Goal: Task Accomplishment & Management: Manage account settings

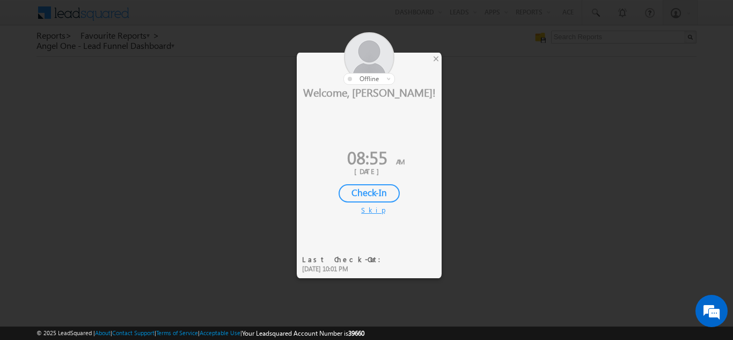
click at [363, 191] on div "Check-In" at bounding box center [369, 193] width 61 height 18
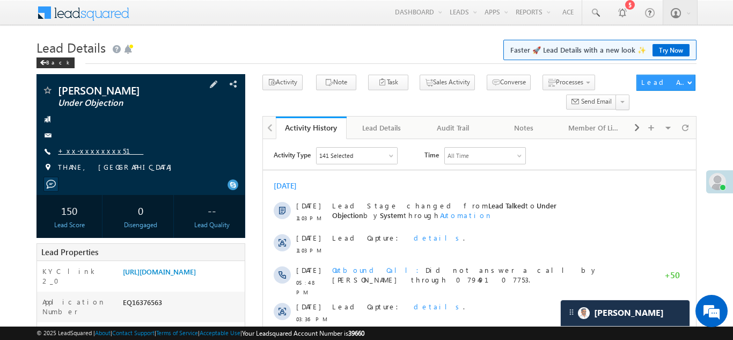
click at [96, 151] on link "+xx-xxxxxxxx51" at bounding box center [100, 150] width 85 height 9
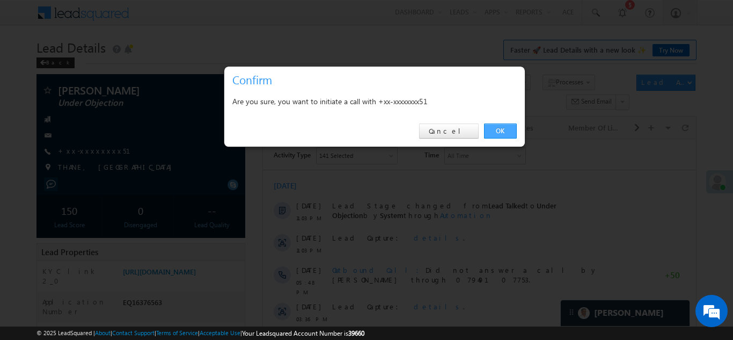
click at [498, 131] on link "OK" at bounding box center [500, 131] width 33 height 15
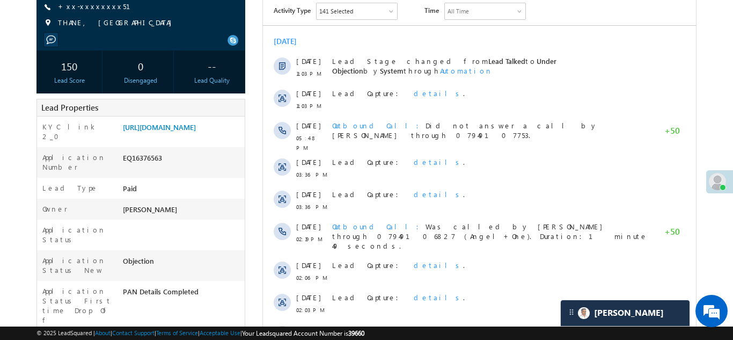
scroll to position [165, 0]
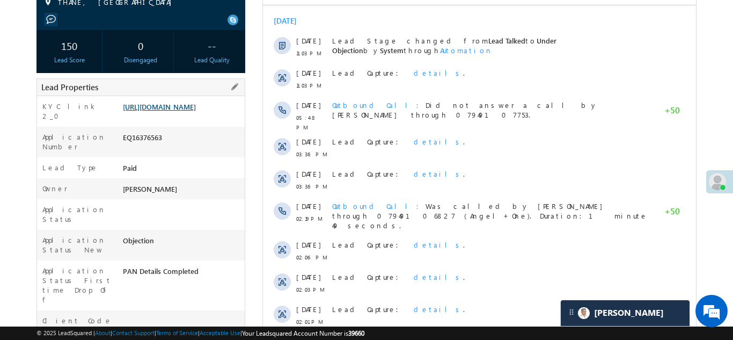
click at [168, 111] on link "https://angelbroking1-pk3em7sa.customui-test.leadsquared.com?leadId=8a343a5c-57…" at bounding box center [159, 106] width 73 height 9
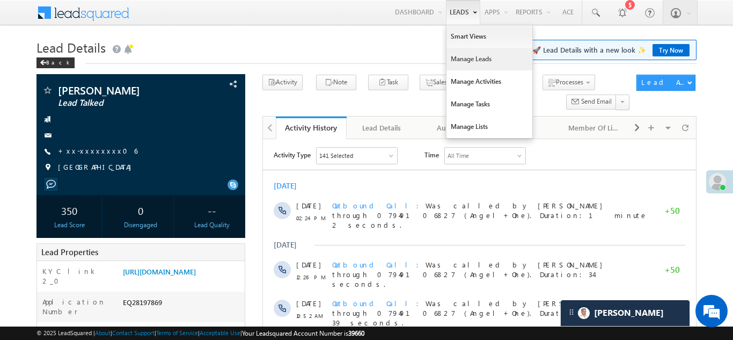
click at [450, 60] on link "Manage Leads" at bounding box center [490, 59] width 86 height 23
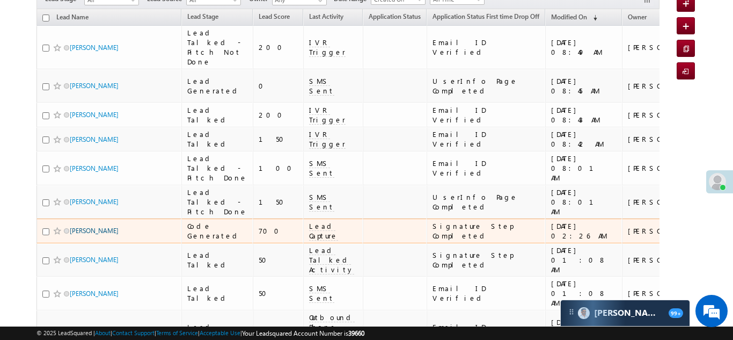
click at [82, 235] on link "Urmila Usendi" at bounding box center [94, 231] width 49 height 8
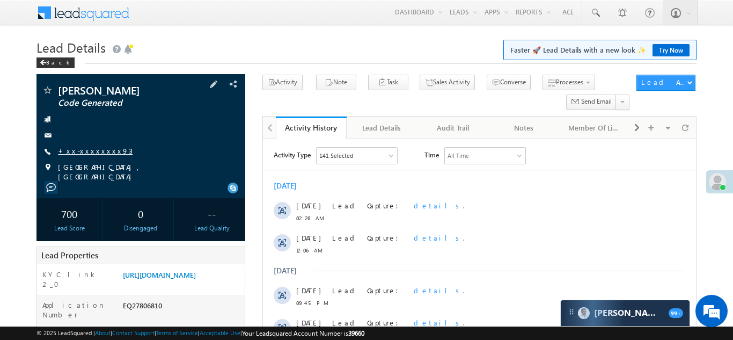
click at [90, 155] on link "+xx-xxxxxxxx93" at bounding box center [95, 150] width 75 height 9
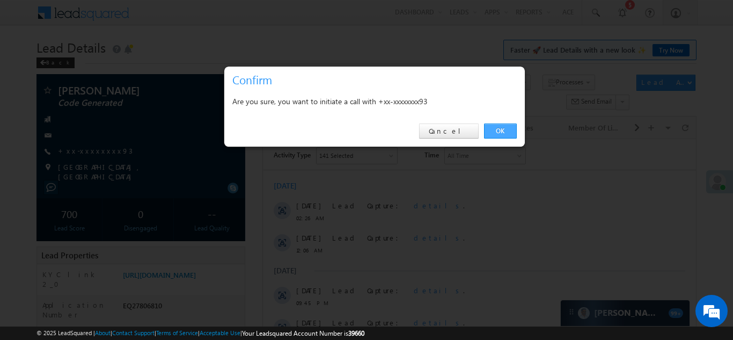
click at [495, 133] on link "OK" at bounding box center [500, 131] width 33 height 15
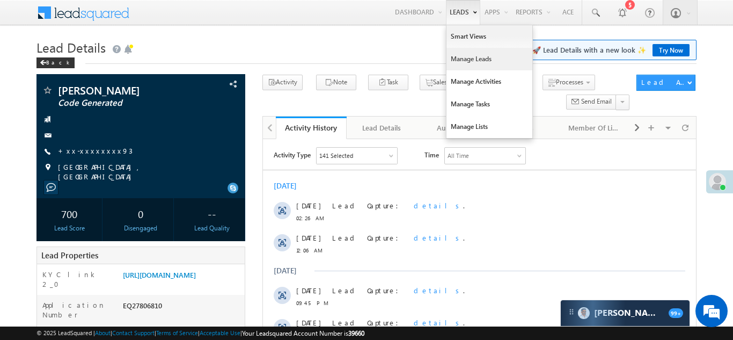
click at [461, 62] on link "Manage Leads" at bounding box center [490, 59] width 86 height 23
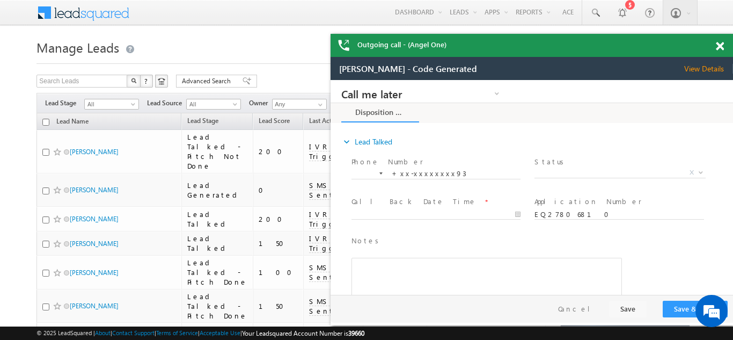
click at [720, 48] on span at bounding box center [720, 46] width 8 height 9
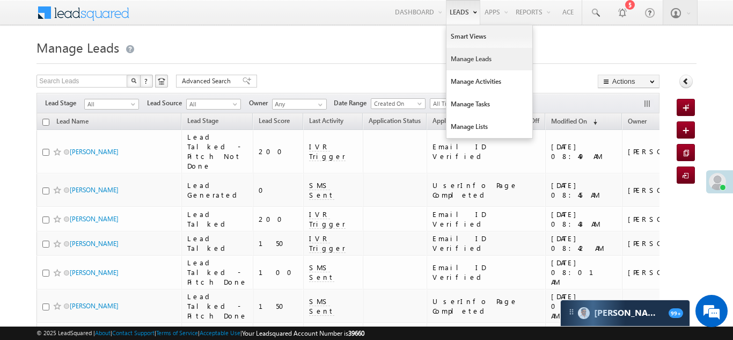
click at [464, 57] on link "Manage Leads" at bounding box center [490, 59] width 86 height 23
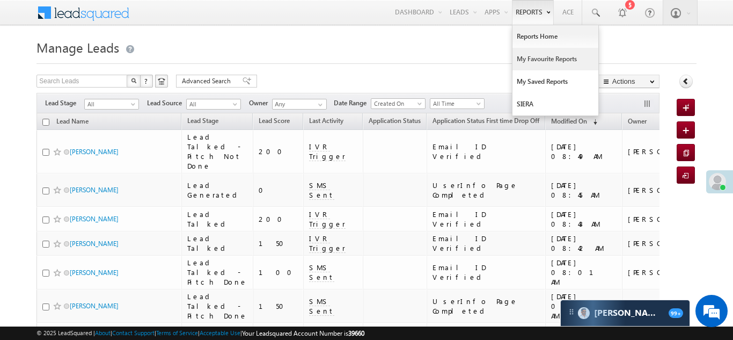
click at [542, 60] on link "My Favourite Reports" at bounding box center [556, 59] width 86 height 23
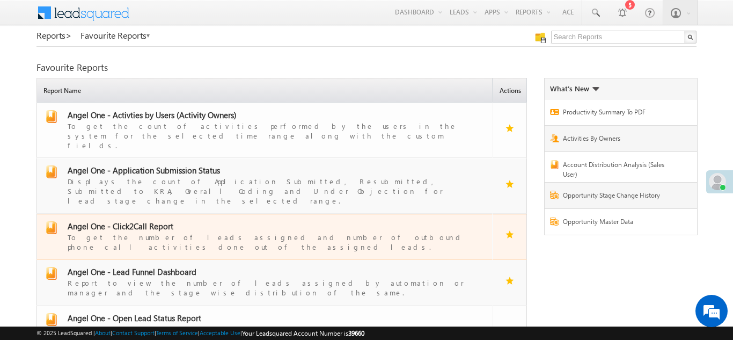
click at [126, 231] on div "To get the number of leads assigned and number of outbound phone call activitie…" at bounding box center [272, 241] width 408 height 20
click at [126, 221] on span "Angel One - Click2Call Report" at bounding box center [121, 226] width 106 height 11
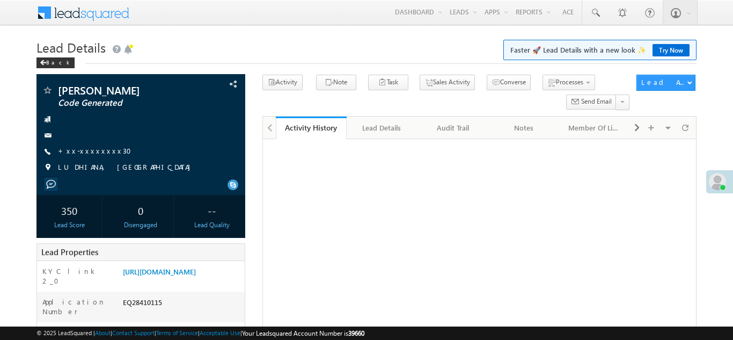
click at [86, 155] on link "+xx-xxxxxxxx30" at bounding box center [98, 150] width 80 height 9
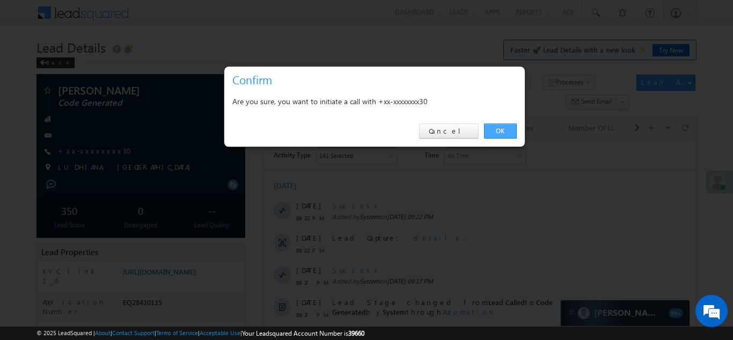
click at [505, 126] on link "OK" at bounding box center [500, 131] width 33 height 15
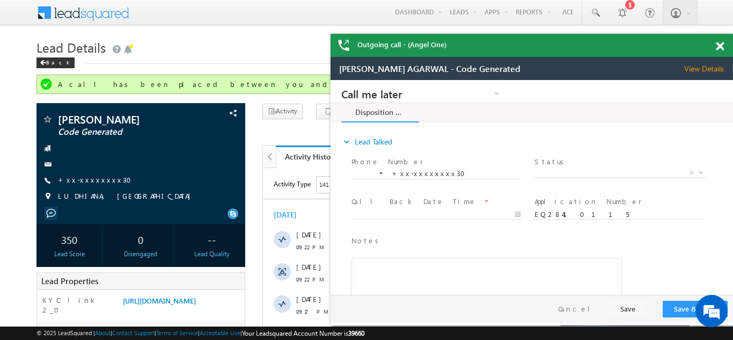
click at [720, 48] on span at bounding box center [720, 46] width 8 height 9
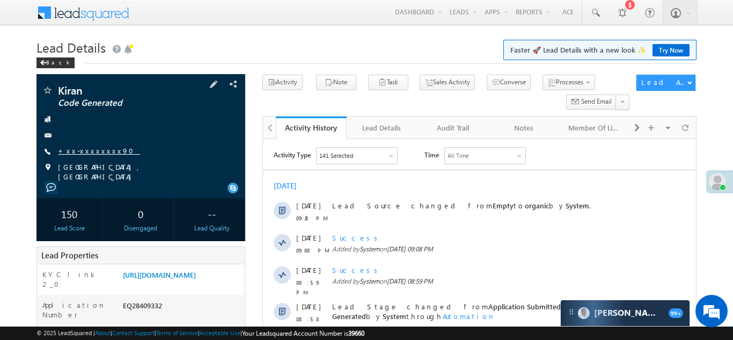
click at [86, 152] on link "+xx-xxxxxxxx90" at bounding box center [99, 150] width 82 height 9
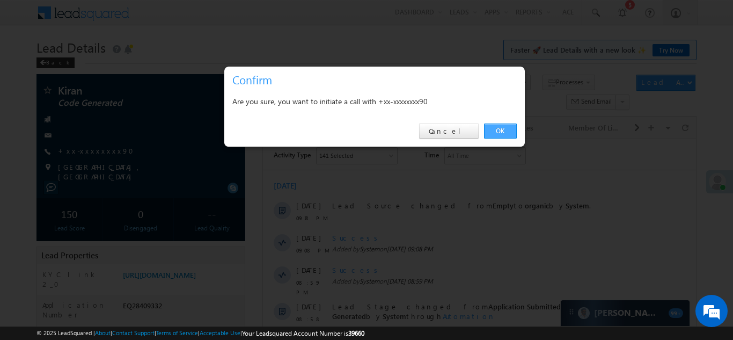
click at [493, 128] on link "OK" at bounding box center [500, 131] width 33 height 15
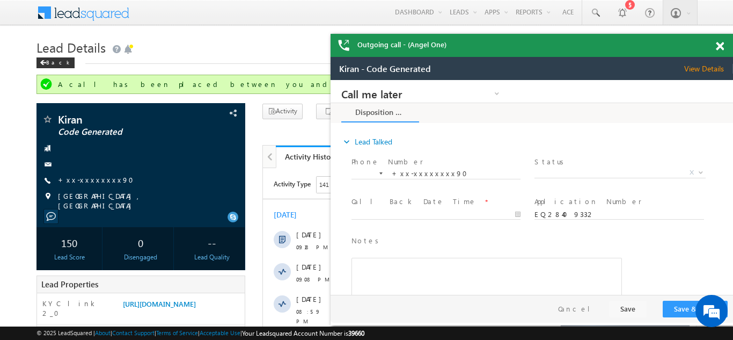
click at [718, 46] on span at bounding box center [720, 46] width 8 height 9
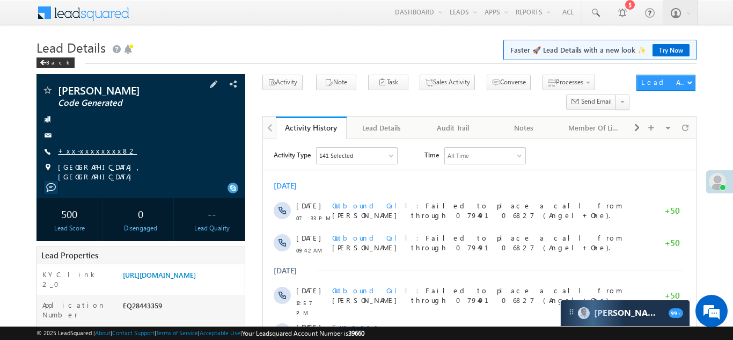
click at [91, 151] on link "+xx-xxxxxxxx82" at bounding box center [97, 150] width 79 height 9
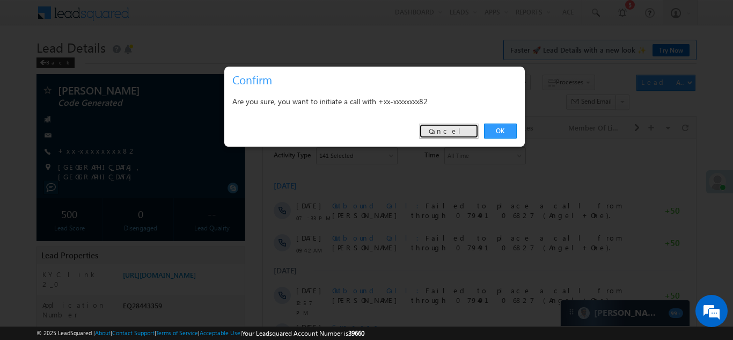
click at [456, 128] on link "Cancel" at bounding box center [449, 131] width 60 height 15
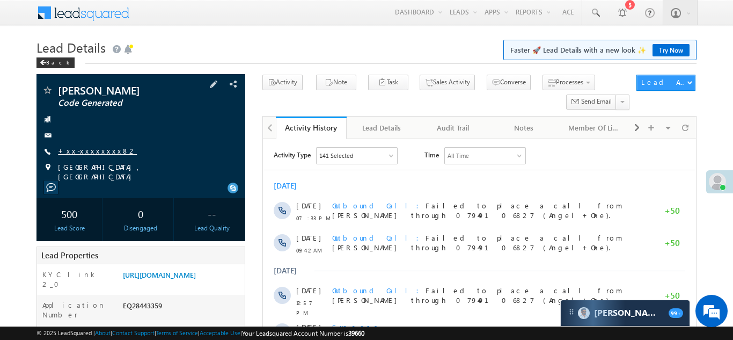
click at [90, 147] on link "+xx-xxxxxxxx82" at bounding box center [97, 150] width 79 height 9
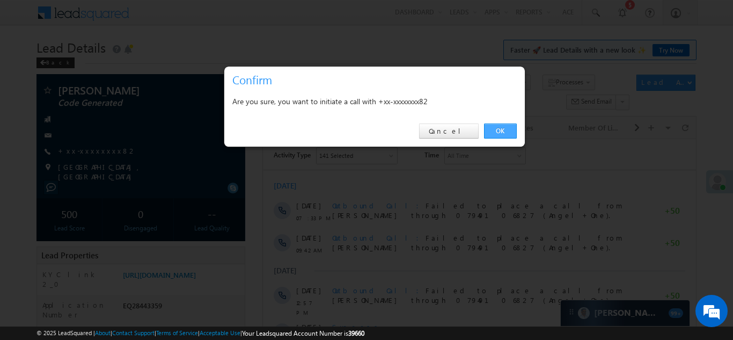
click at [498, 132] on link "OK" at bounding box center [500, 131] width 33 height 15
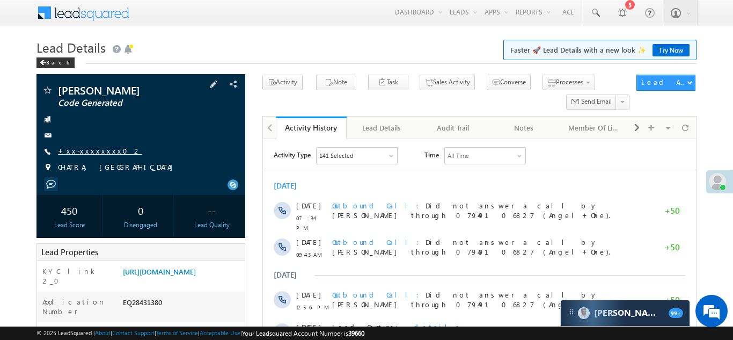
click at [91, 155] on link "+xx-xxxxxxxx02" at bounding box center [100, 150] width 84 height 9
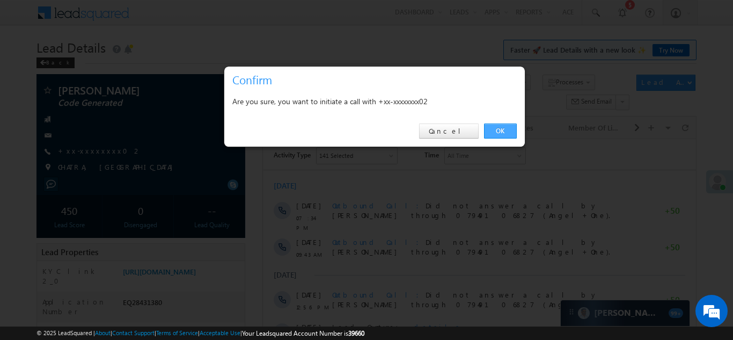
click at [493, 131] on link "OK" at bounding box center [500, 131] width 33 height 15
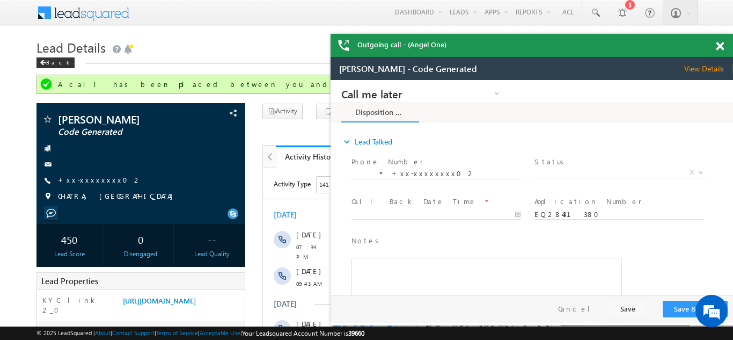
click at [718, 44] on span at bounding box center [720, 46] width 8 height 9
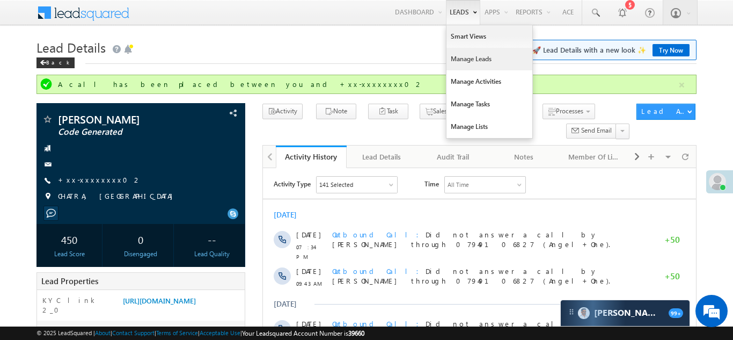
click at [464, 63] on link "Manage Leads" at bounding box center [490, 59] width 86 height 23
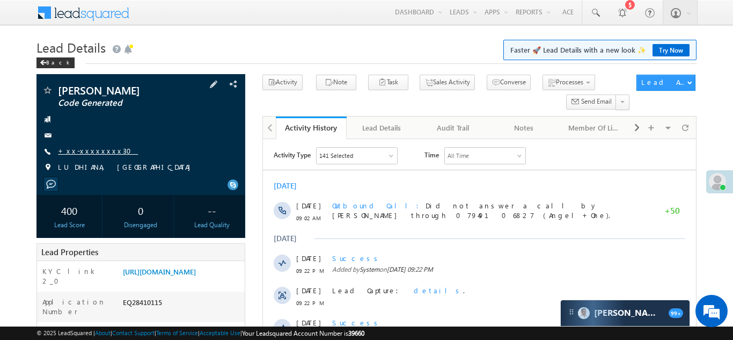
click at [81, 155] on link "+xx-xxxxxxxx30" at bounding box center [98, 150] width 80 height 9
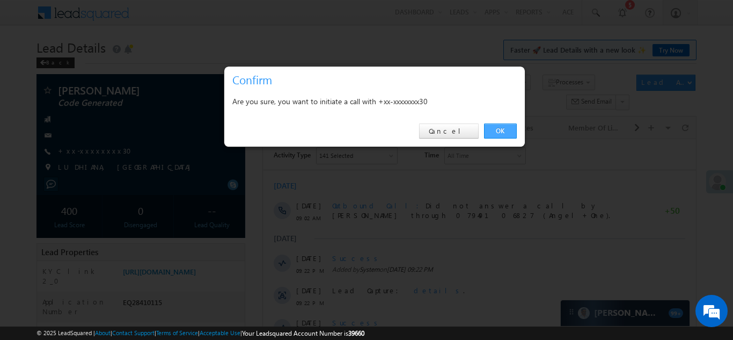
click at [498, 132] on link "OK" at bounding box center [500, 131] width 33 height 15
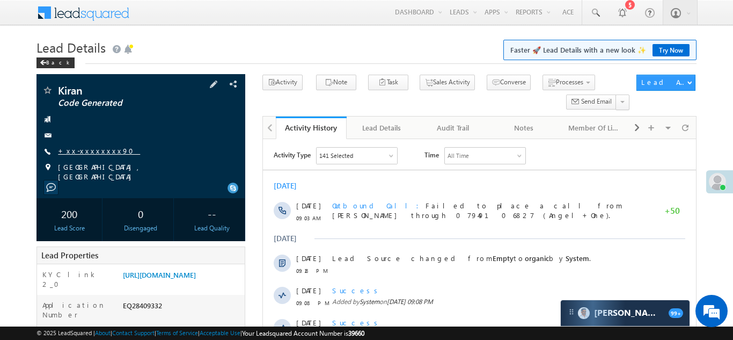
click at [89, 153] on link "+xx-xxxxxxxx90" at bounding box center [99, 150] width 82 height 9
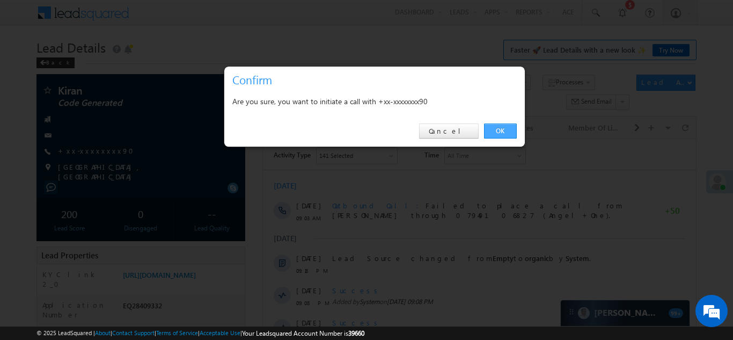
click at [499, 132] on link "OK" at bounding box center [500, 131] width 33 height 15
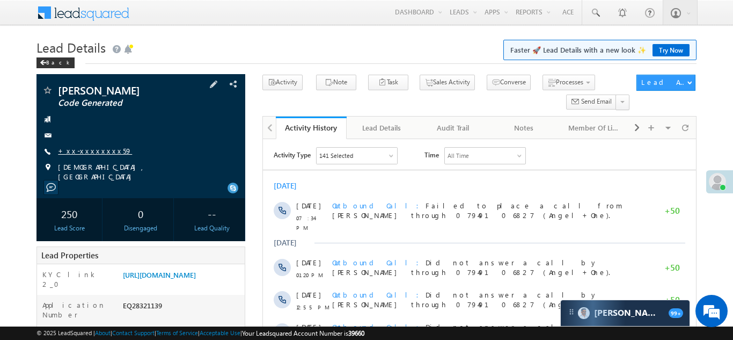
click at [90, 149] on link "+xx-xxxxxxxx59" at bounding box center [95, 150] width 74 height 9
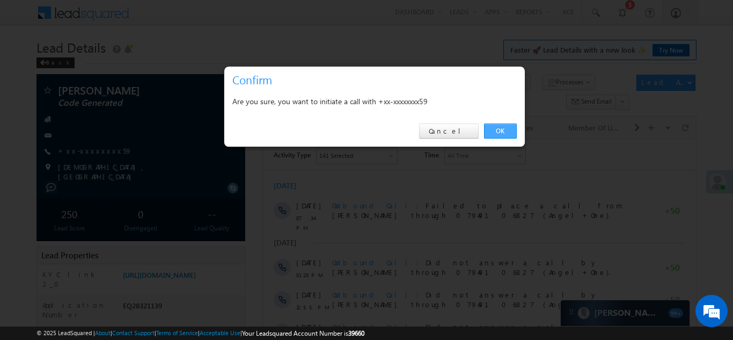
click at [497, 129] on link "OK" at bounding box center [500, 131] width 33 height 15
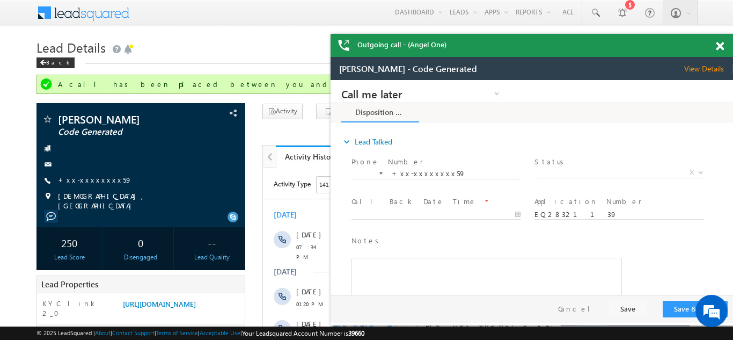
click at [720, 44] on span at bounding box center [720, 46] width 8 height 9
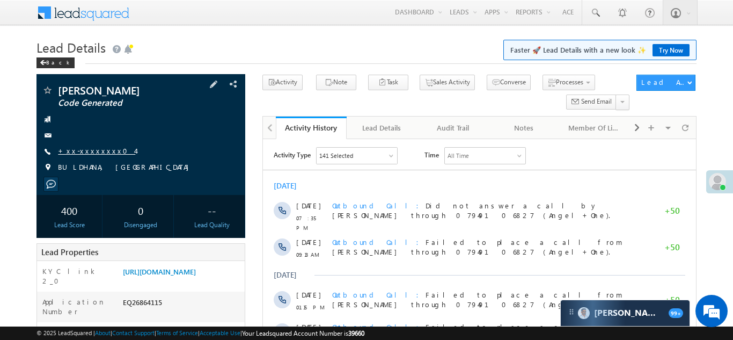
click at [85, 152] on link "+xx-xxxxxxxx04" at bounding box center [96, 150] width 77 height 9
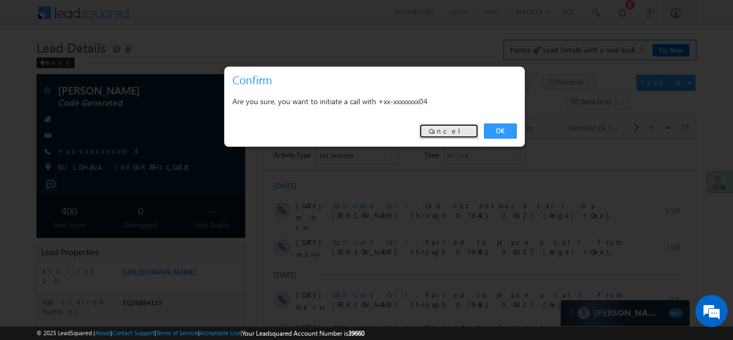
click at [454, 130] on link "Cancel" at bounding box center [449, 131] width 60 height 15
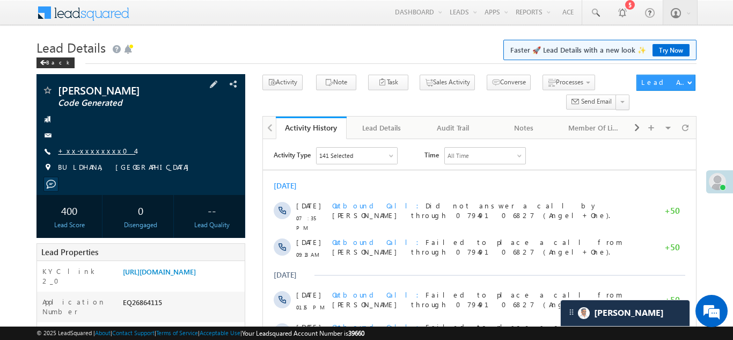
click at [94, 147] on link "+xx-xxxxxxxx04" at bounding box center [96, 150] width 77 height 9
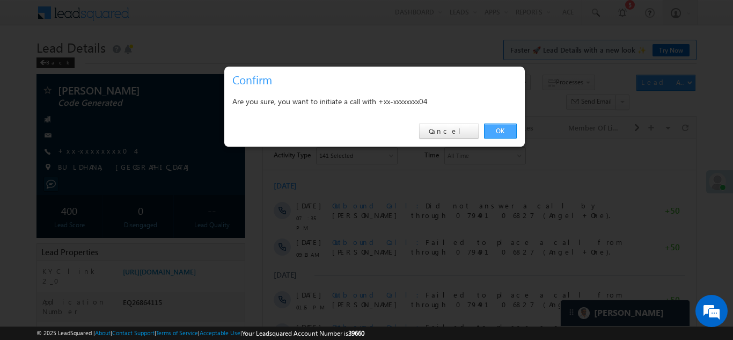
click at [504, 127] on link "OK" at bounding box center [500, 131] width 33 height 15
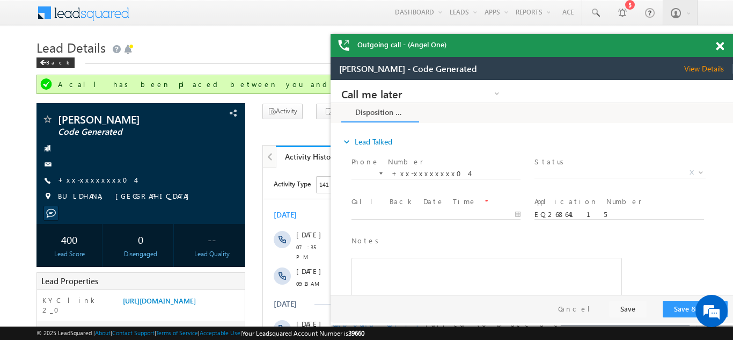
click at [720, 48] on span at bounding box center [720, 46] width 8 height 9
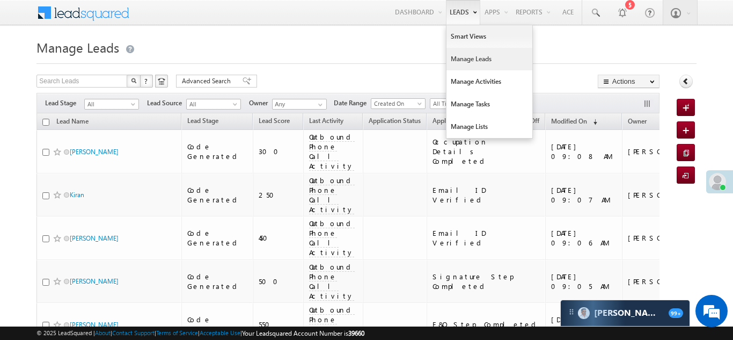
click at [460, 53] on link "Manage Leads" at bounding box center [490, 59] width 86 height 23
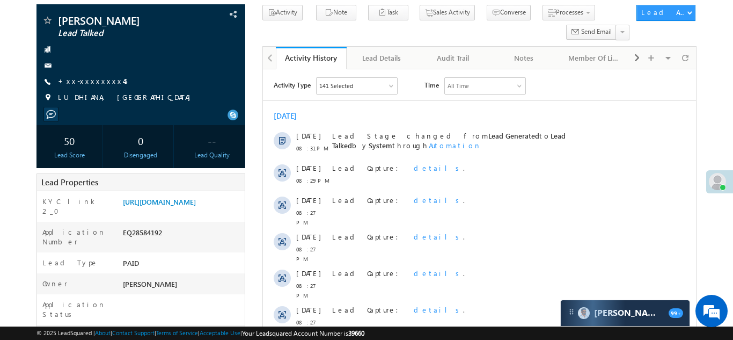
scroll to position [93, 0]
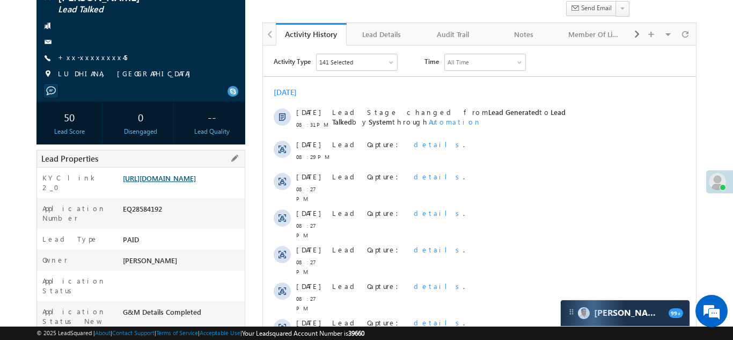
click at [165, 183] on link "https://angelbroking1-pk3em7sa.customui-test.leadsquared.com?leadId=c5b196de-c2…" at bounding box center [159, 177] width 73 height 9
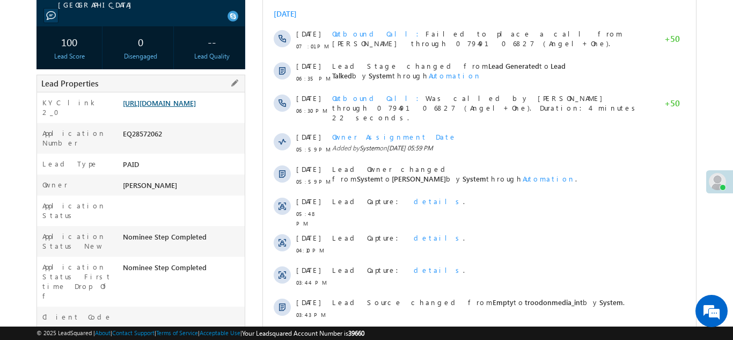
click at [168, 107] on link "https://angelbroking1-pk3em7sa.customui-test.leadsquared.com?leadId=2e0ac5d6-c5…" at bounding box center [159, 102] width 73 height 9
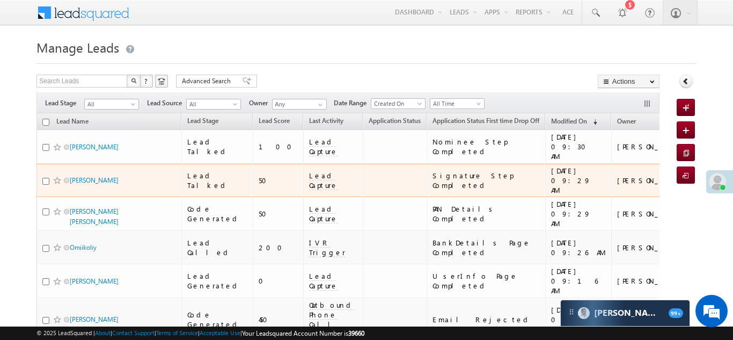
click at [309, 171] on span "Lead Capture" at bounding box center [323, 180] width 29 height 19
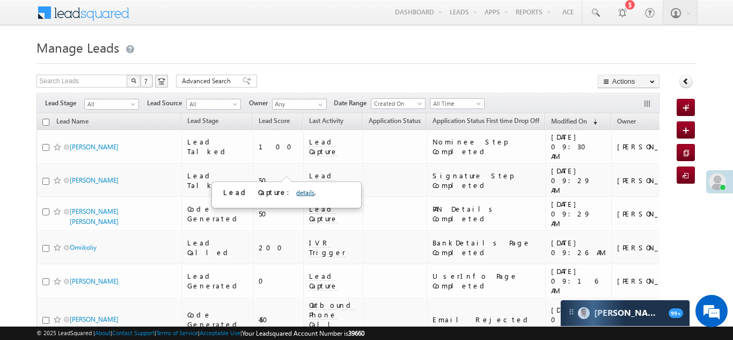
click at [296, 193] on link "details" at bounding box center [305, 192] width 18 height 8
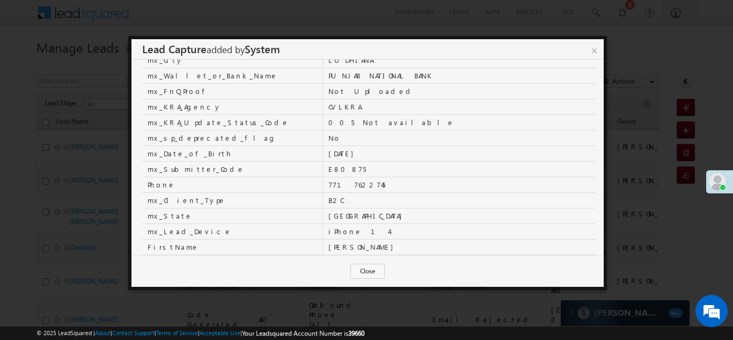
scroll to position [284, 0]
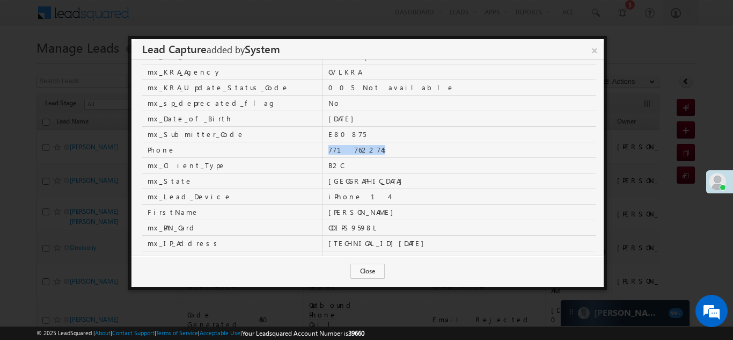
copy td "7717622745"
click at [597, 50] on link "×" at bounding box center [594, 48] width 19 height 19
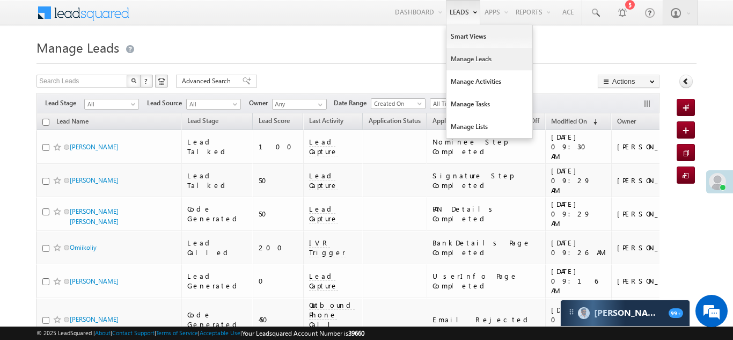
click at [456, 60] on link "Manage Leads" at bounding box center [490, 59] width 86 height 23
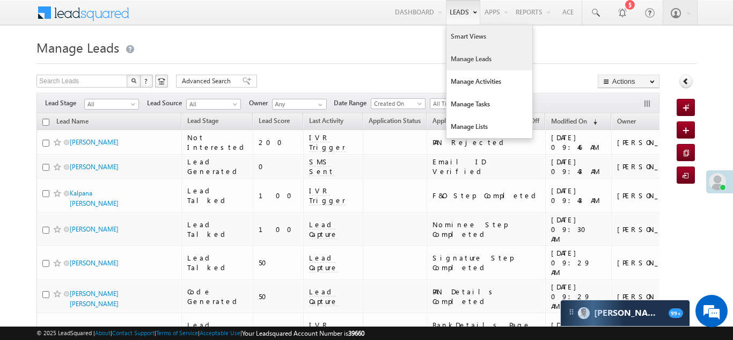
click at [456, 39] on link "Smart Views" at bounding box center [490, 36] width 86 height 23
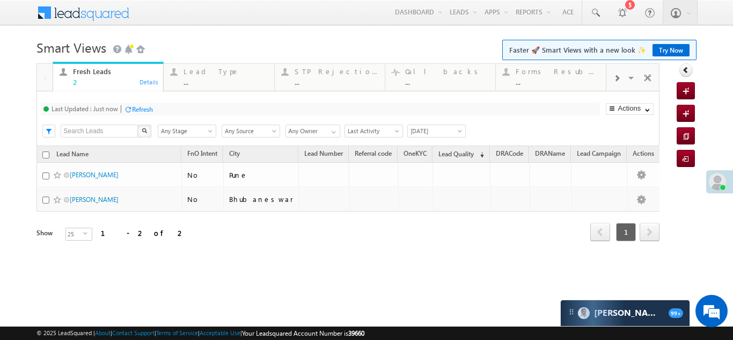
click at [616, 82] on span at bounding box center [617, 78] width 6 height 9
click at [538, 75] on div "Coded Today" at bounding box center [559, 71] width 84 height 9
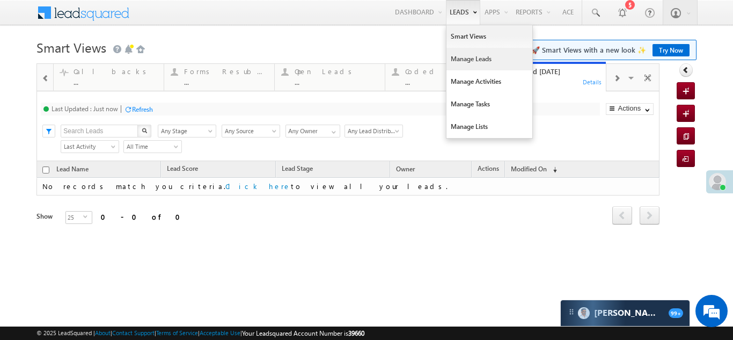
click at [458, 62] on link "Manage Leads" at bounding box center [490, 59] width 86 height 23
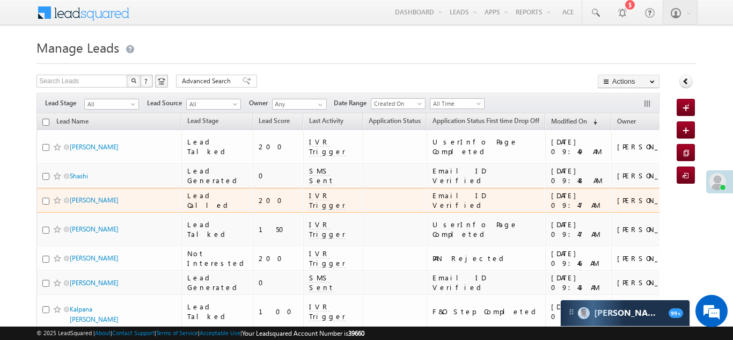
click at [427, 196] on td "Email ID Verified" at bounding box center [486, 200] width 119 height 25
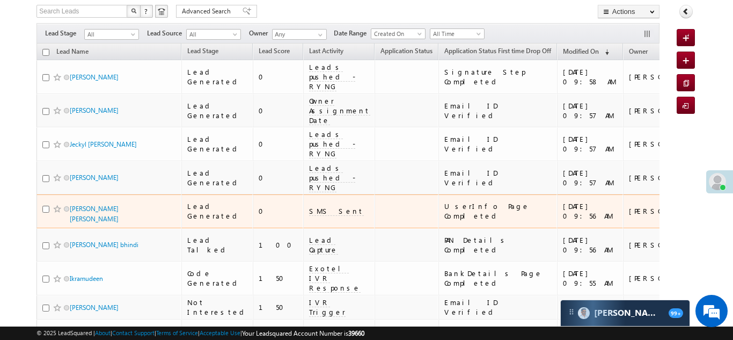
scroll to position [70, 0]
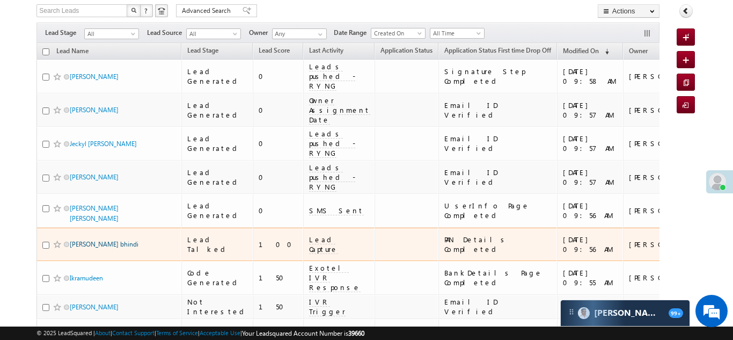
click at [82, 240] on link "[PERSON_NAME] bhindi" at bounding box center [104, 244] width 69 height 8
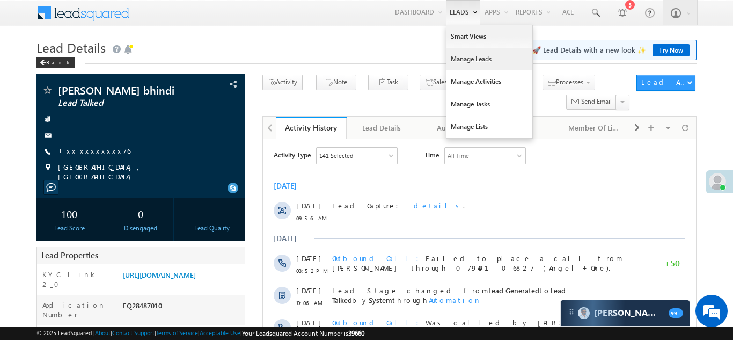
click at [465, 62] on link "Manage Leads" at bounding box center [490, 59] width 86 height 23
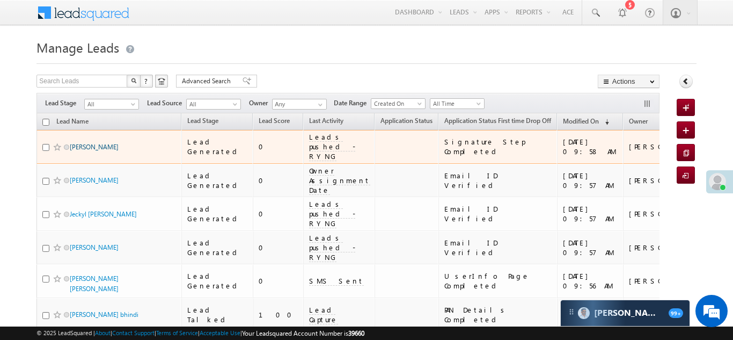
click at [81, 149] on link "[PERSON_NAME]" at bounding box center [94, 147] width 49 height 8
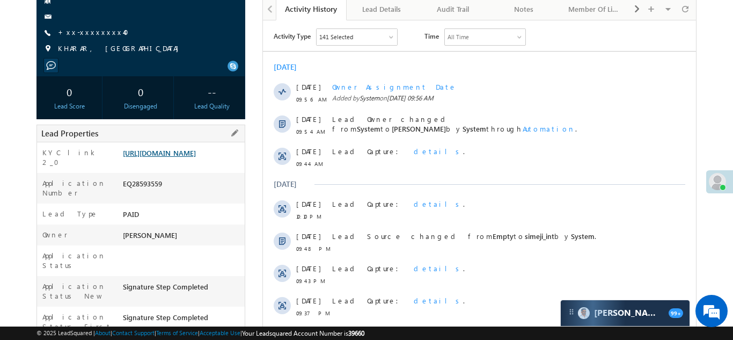
scroll to position [191, 0]
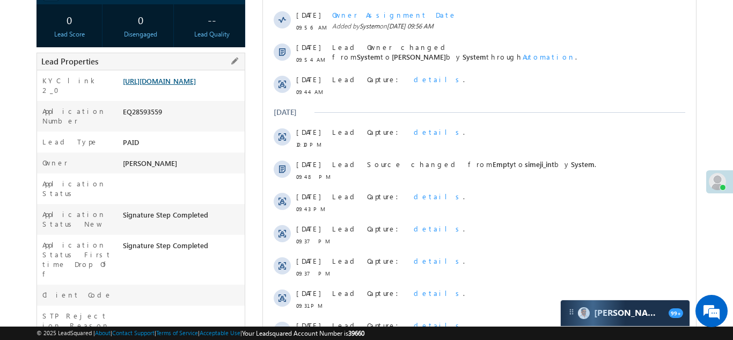
click at [166, 85] on link "[URL][DOMAIN_NAME]" at bounding box center [159, 80] width 73 height 9
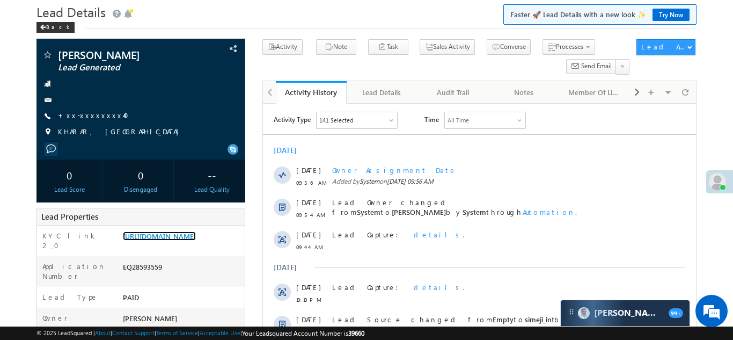
scroll to position [0, 0]
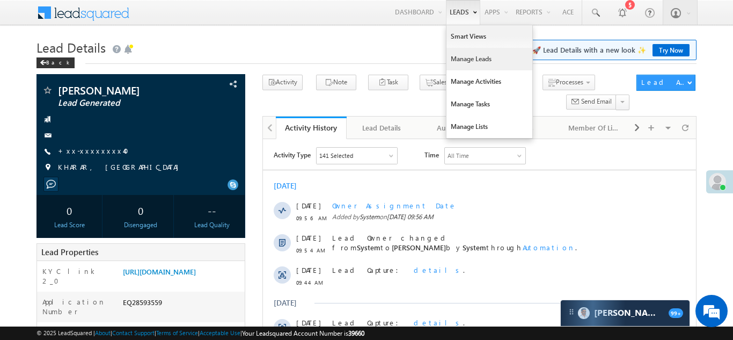
click at [462, 67] on link "Manage Leads" at bounding box center [490, 59] width 86 height 23
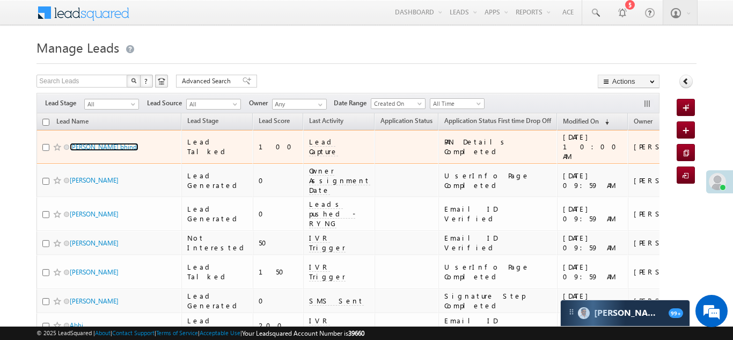
click at [84, 144] on link "[PERSON_NAME] bhindi" at bounding box center [104, 147] width 69 height 8
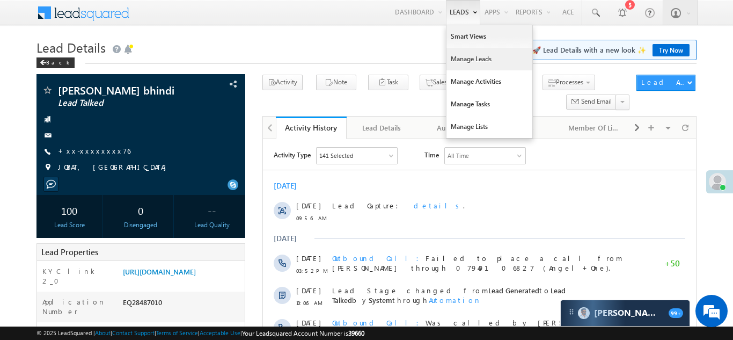
click at [455, 58] on link "Manage Leads" at bounding box center [490, 59] width 86 height 23
